Goal: Task Accomplishment & Management: Manage account settings

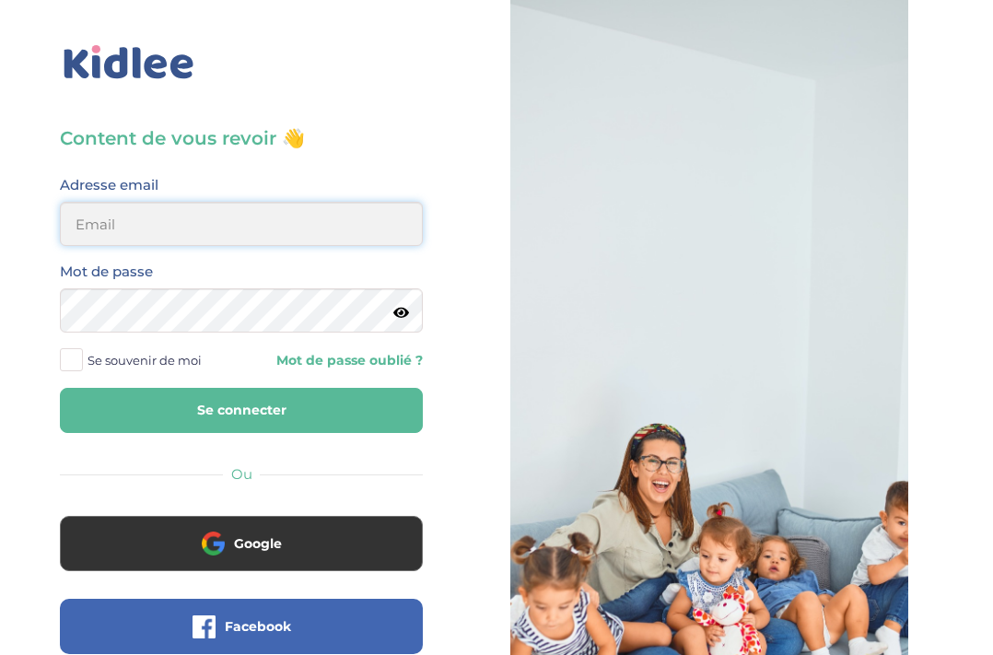
type input "[PERSON_NAME][EMAIL_ADDRESS][DOMAIN_NAME]"
click at [76, 358] on span at bounding box center [71, 359] width 23 height 23
click at [0, 0] on input "Se souvenir de moi" at bounding box center [0, 0] width 0 height 0
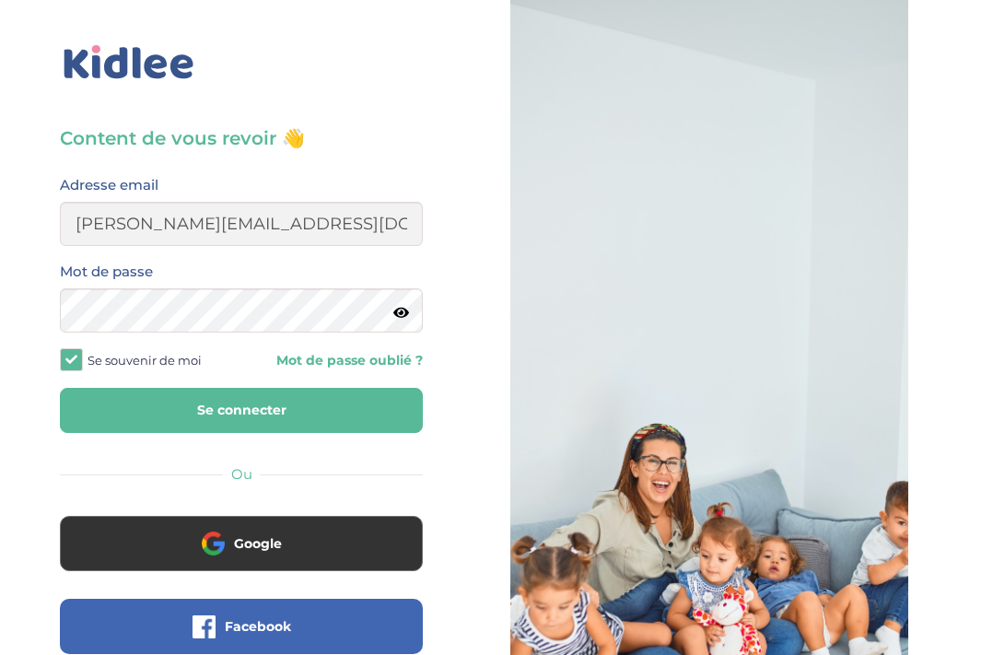
click at [176, 398] on button "Se connecter" at bounding box center [241, 410] width 363 height 45
click at [204, 412] on button "Se connecter" at bounding box center [241, 410] width 363 height 45
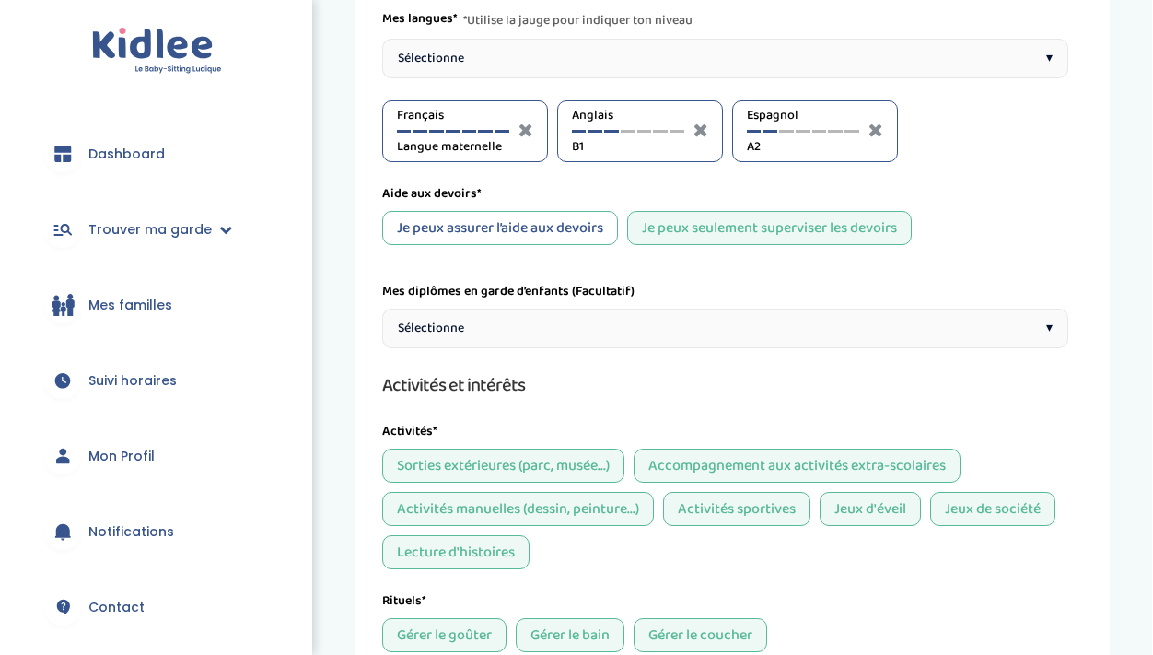
scroll to position [235, 0]
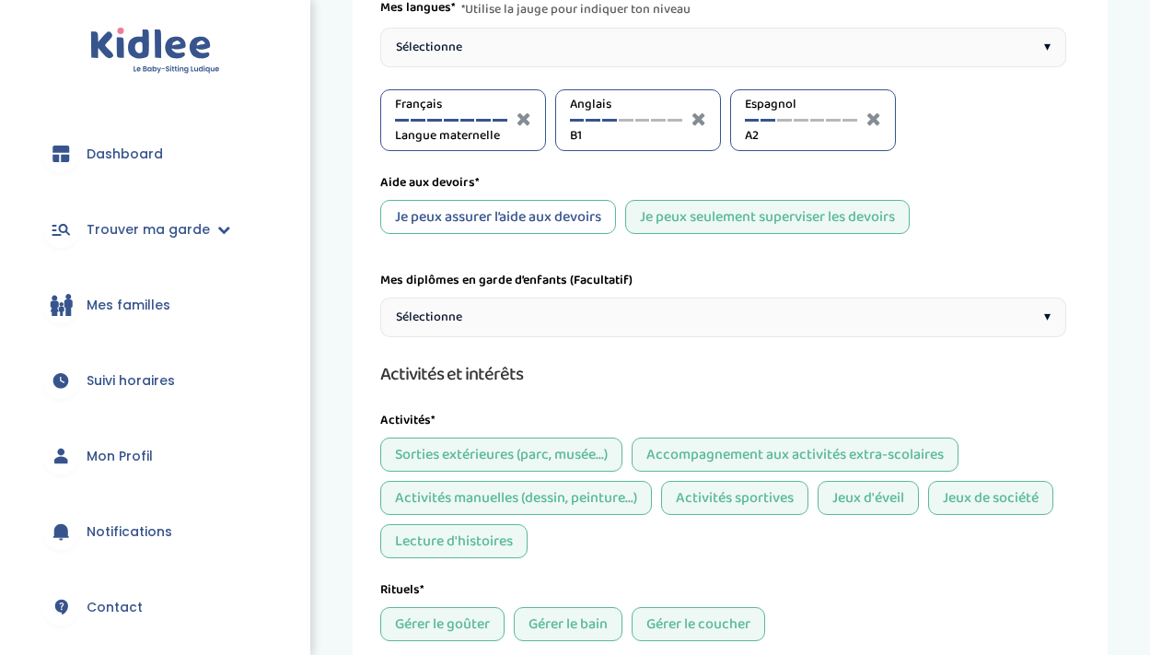
click at [686, 323] on div "Sélectionne ▾" at bounding box center [723, 318] width 686 height 40
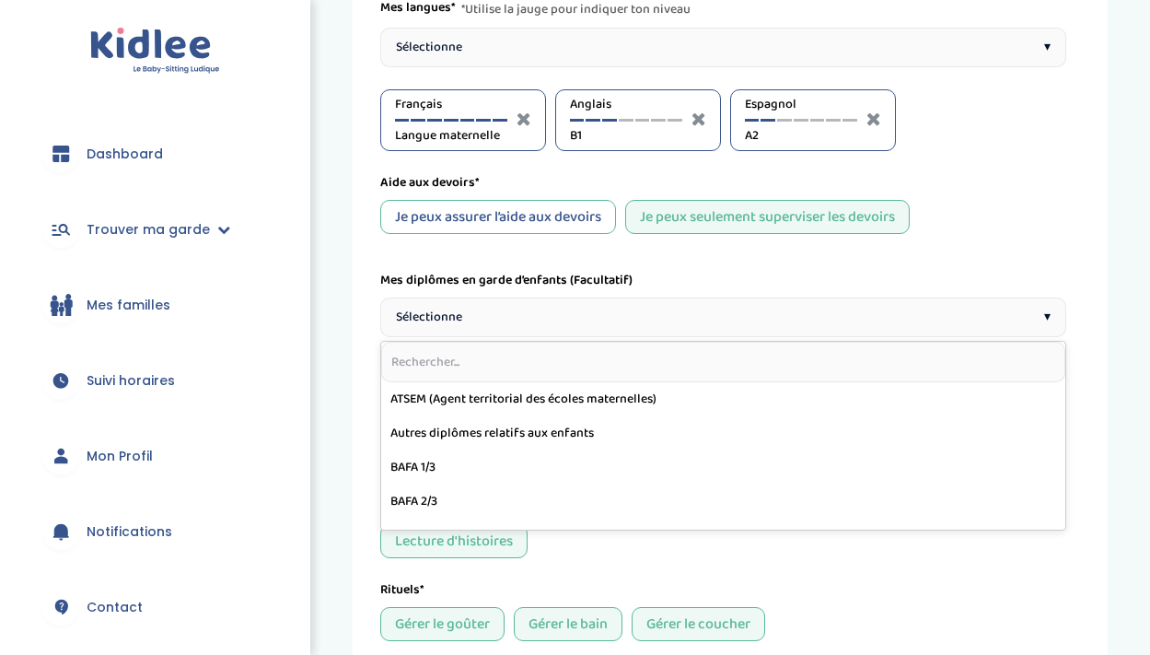
click at [992, 256] on div "Langues et compétences académiques Mes langues* *Utilise la jauge pour indiquer…" at bounding box center [723, 473] width 686 height 1052
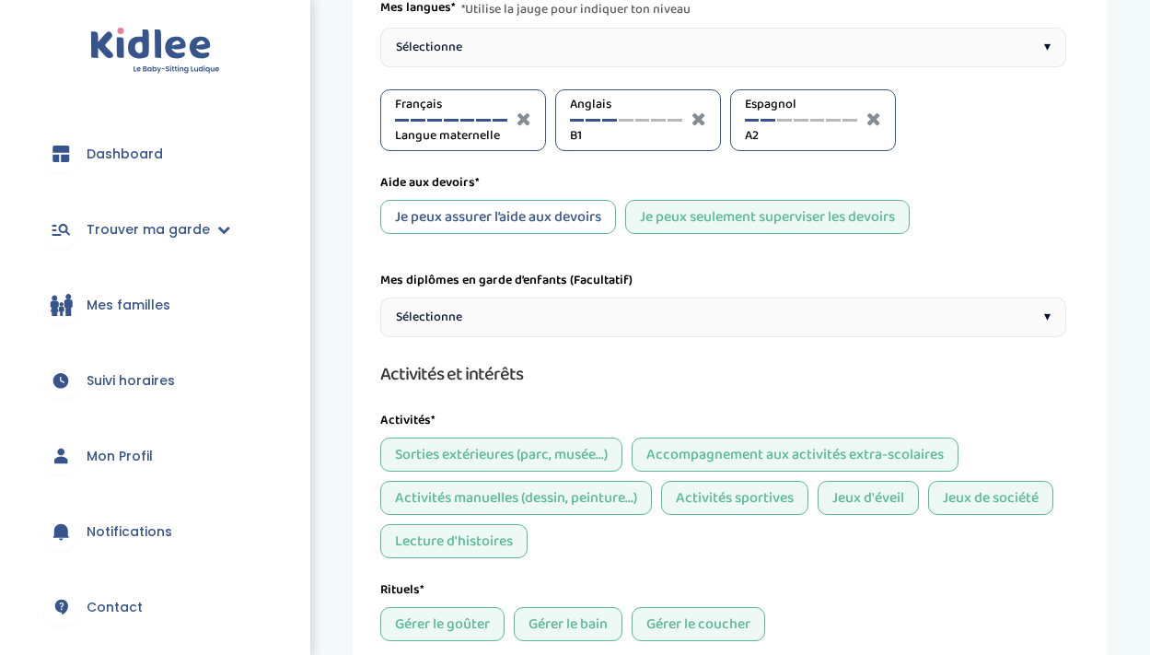
click at [992, 308] on div "Sélectionne ▾" at bounding box center [723, 318] width 686 height 40
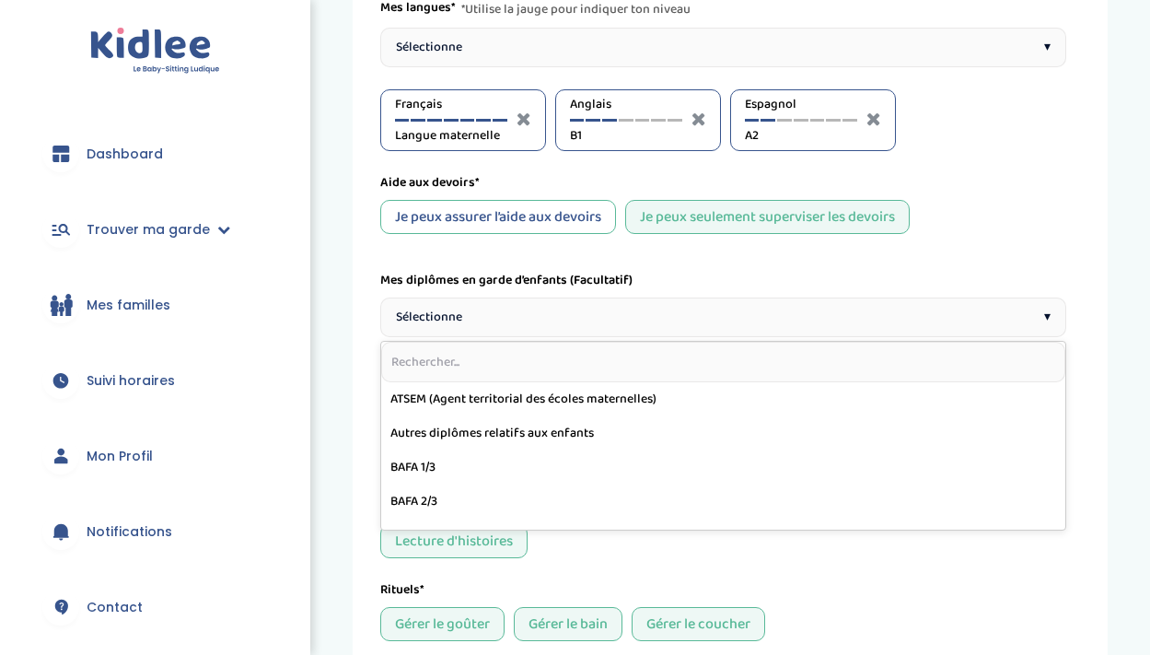
click at [992, 238] on div "Langues et compétences académiques Mes langues* *Utilise la jauge pour indiquer…" at bounding box center [723, 473] width 686 height 1052
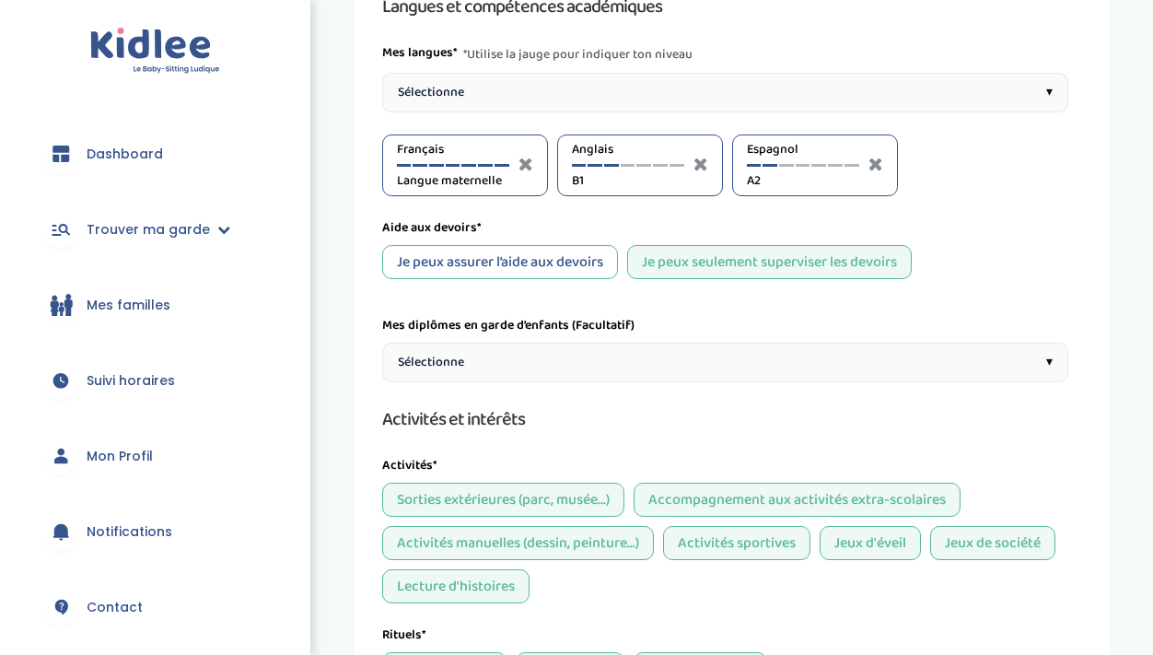
scroll to position [185, 0]
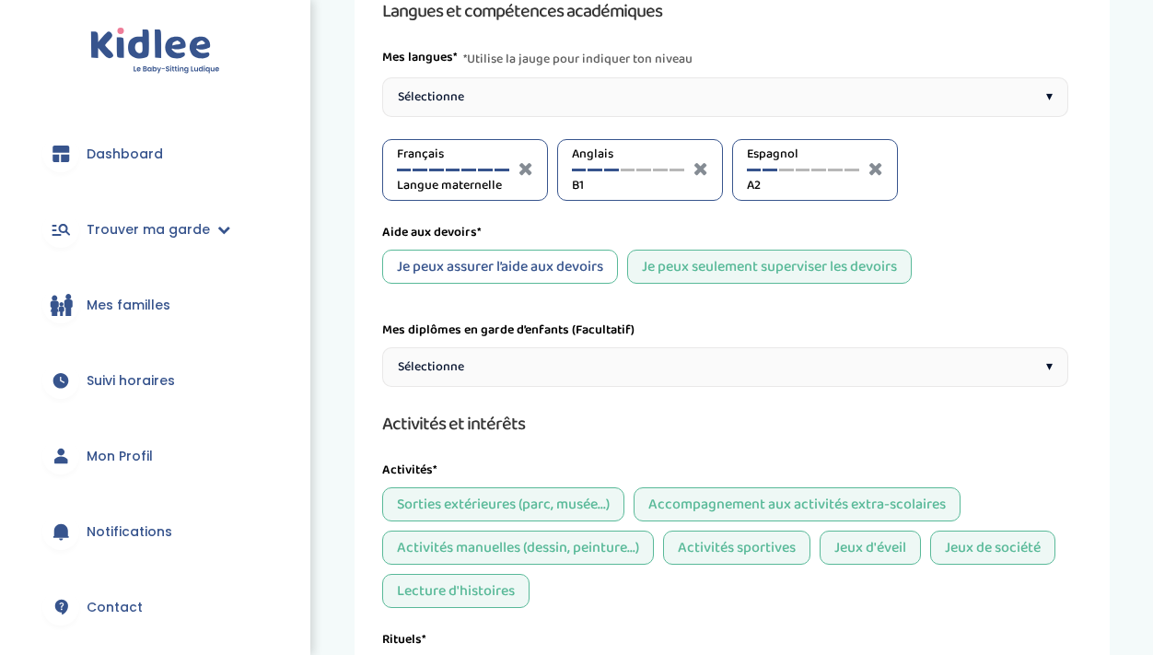
click at [153, 379] on span "Suivi horaires" at bounding box center [131, 380] width 88 height 19
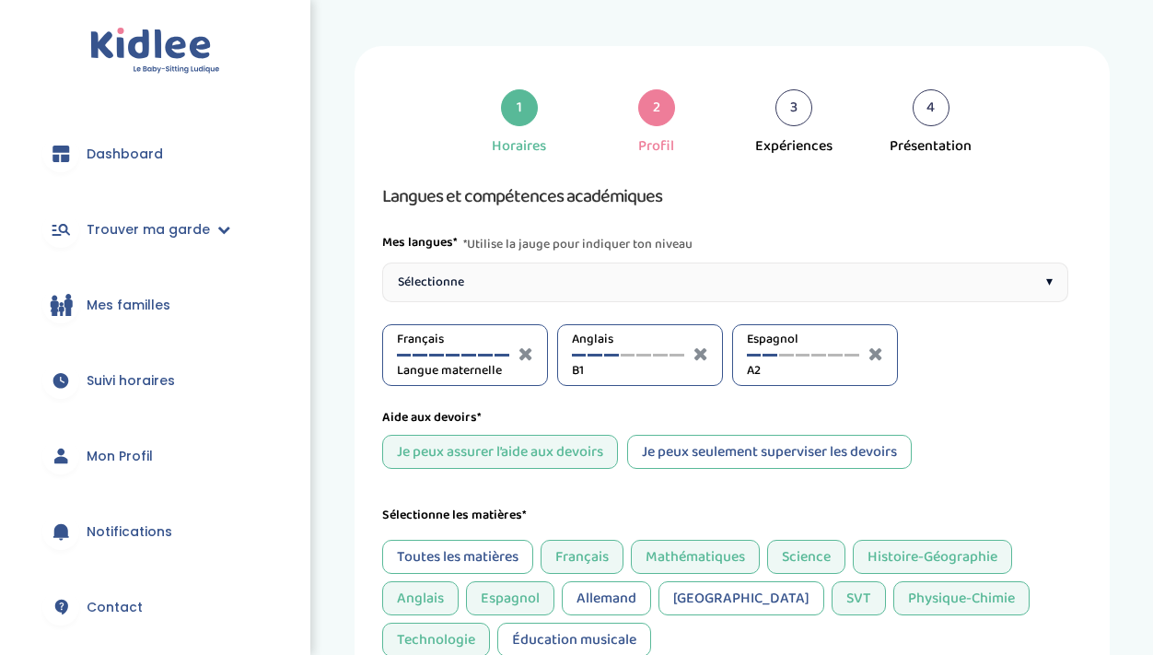
select select "5eme"
select select "3eme"
select select "CP"
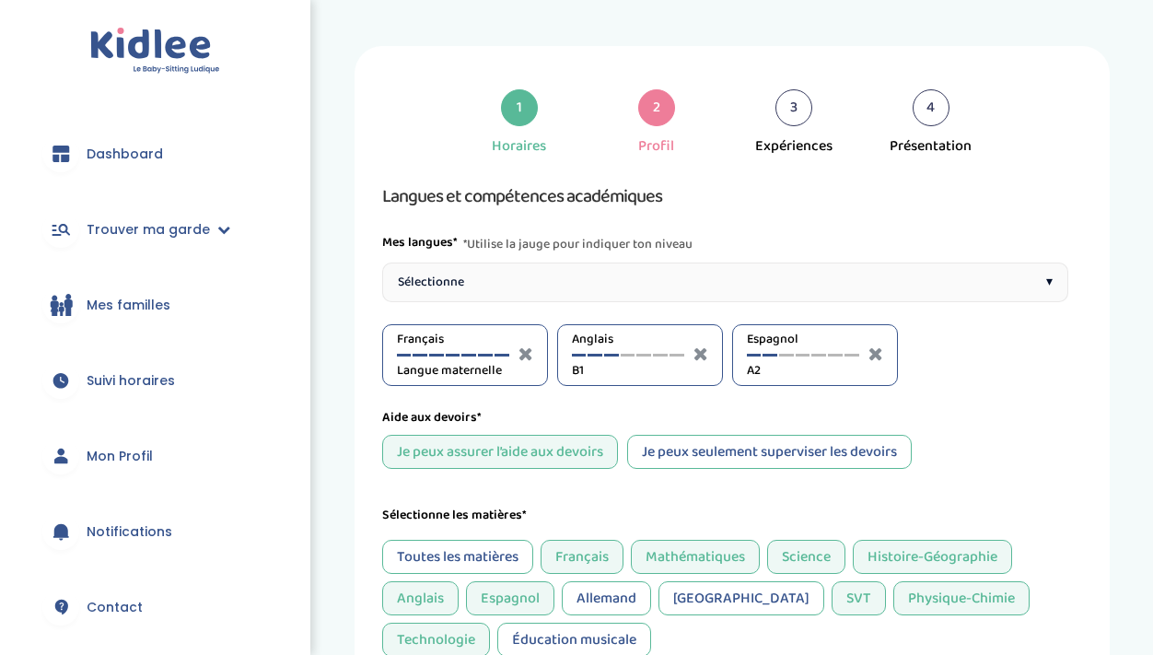
select select "CP"
